Goal: Transaction & Acquisition: Purchase product/service

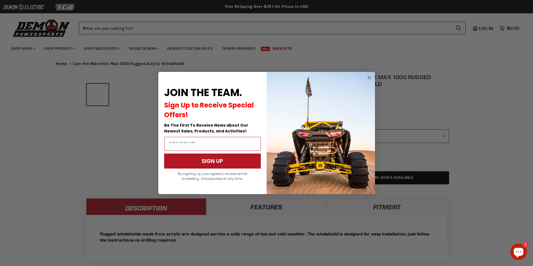
scroll to position [239, 0]
